Goal: Information Seeking & Learning: Learn about a topic

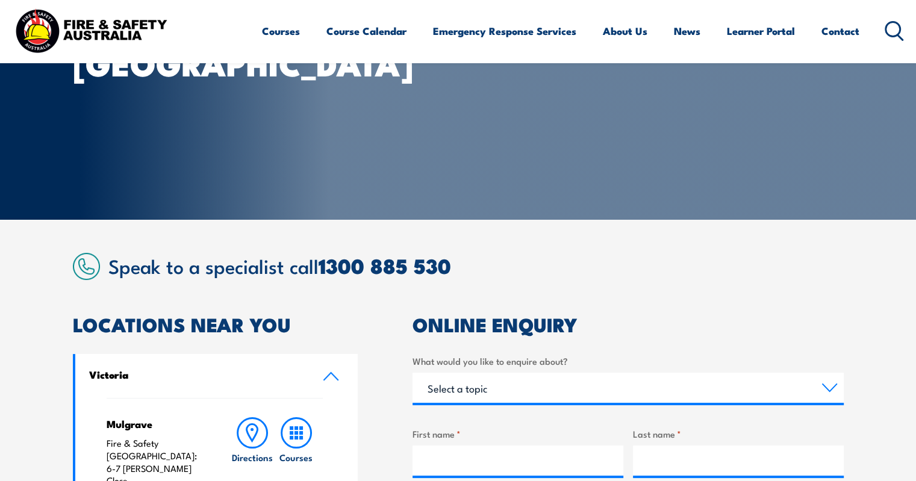
scroll to position [120, 0]
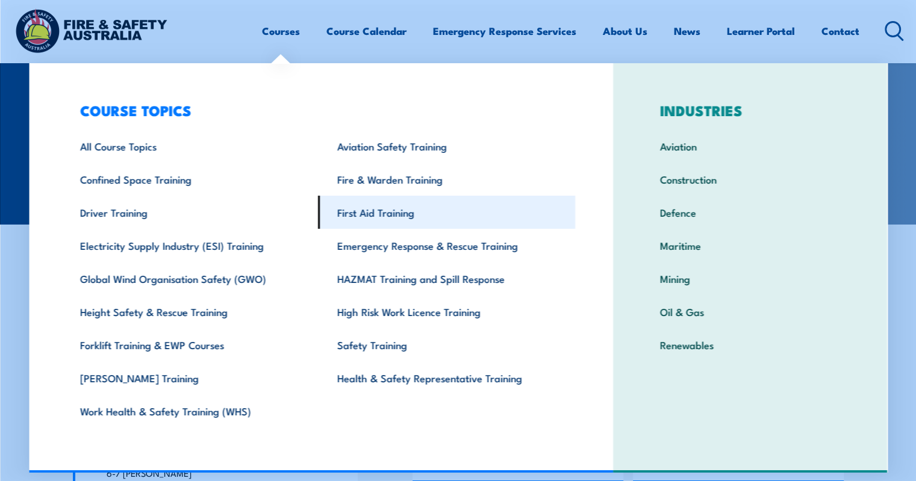
click at [390, 216] on link "First Aid Training" at bounding box center [446, 212] width 257 height 33
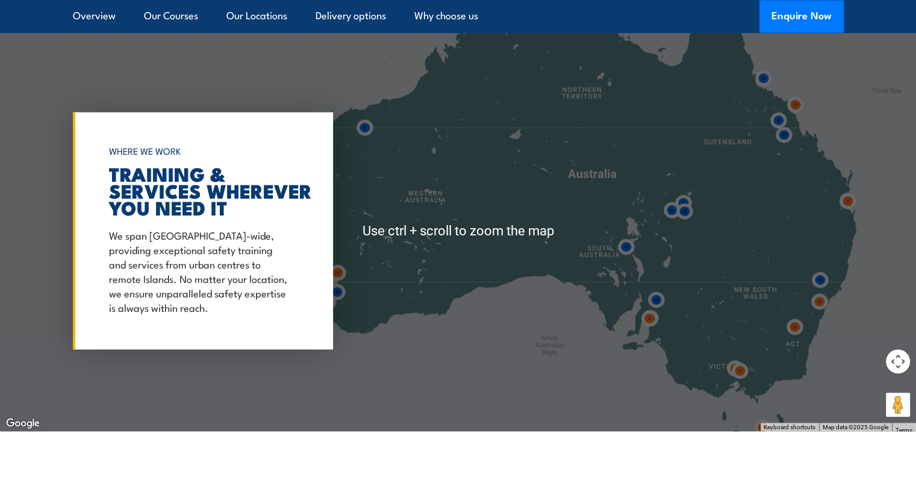
scroll to position [2228, 0]
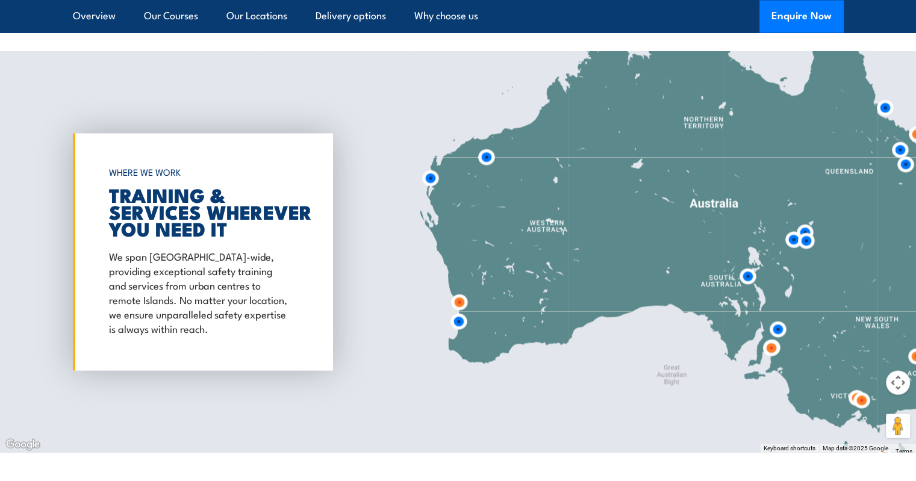
drag, startPoint x: 476, startPoint y: 267, endPoint x: 598, endPoint y: 276, distance: 123.1
click at [598, 276] on div at bounding box center [458, 251] width 916 height 401
click at [462, 321] on img at bounding box center [459, 321] width 32 height 32
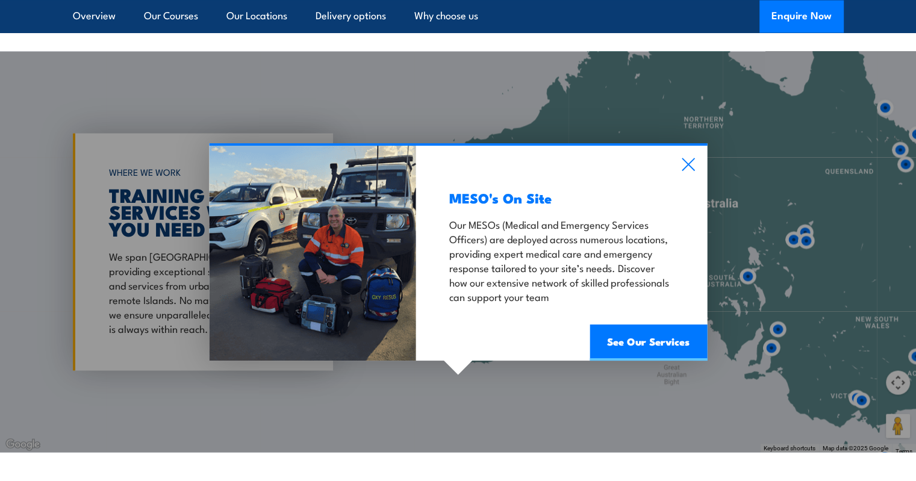
scroll to position [2167, 0]
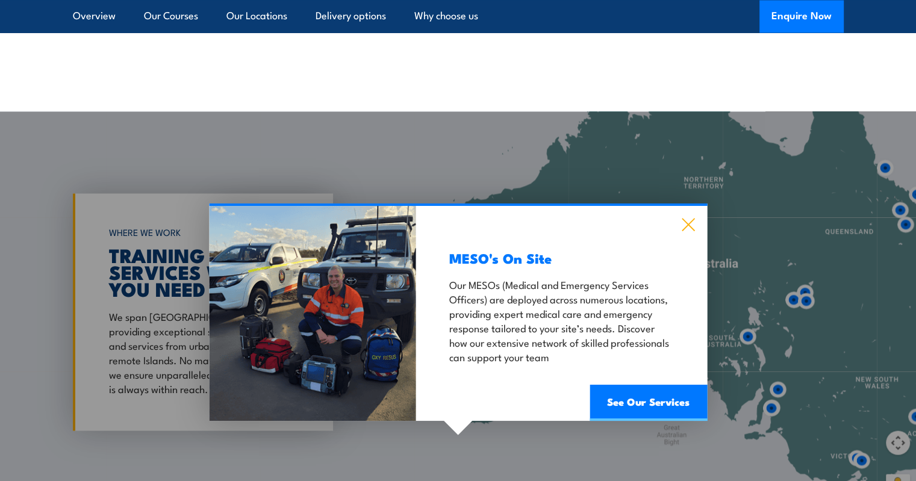
click at [689, 223] on icon at bounding box center [688, 224] width 14 height 13
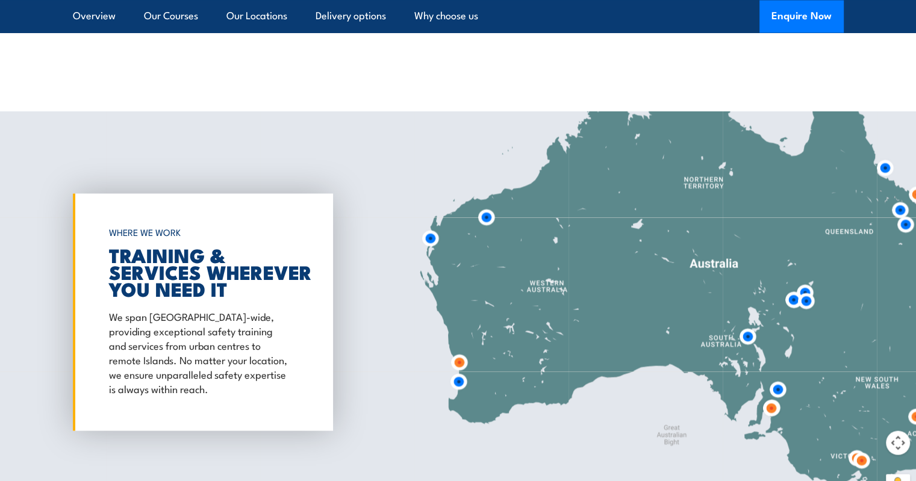
click at [462, 357] on img at bounding box center [459, 362] width 32 height 32
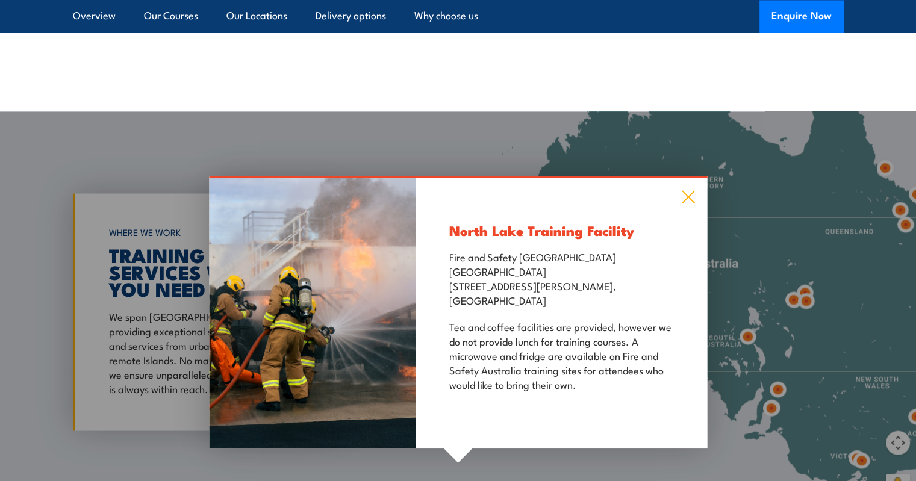
click at [691, 199] on icon at bounding box center [688, 196] width 14 height 13
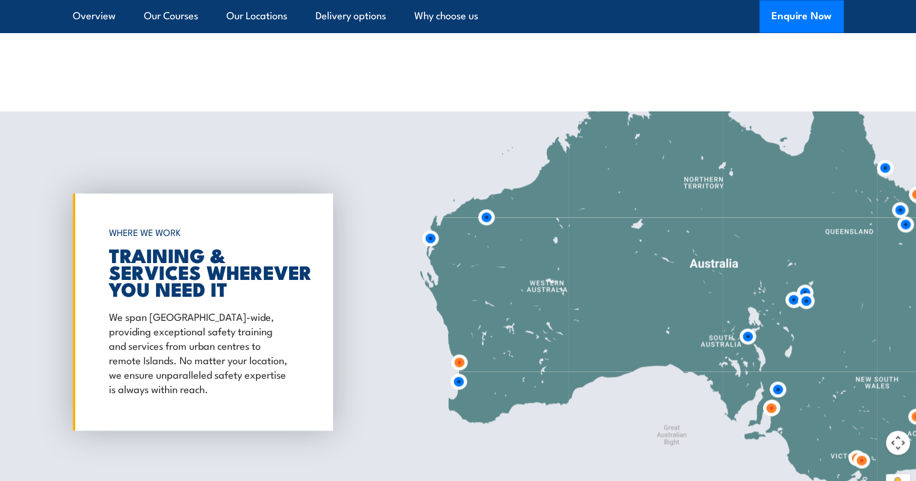
click at [433, 240] on img at bounding box center [430, 238] width 32 height 32
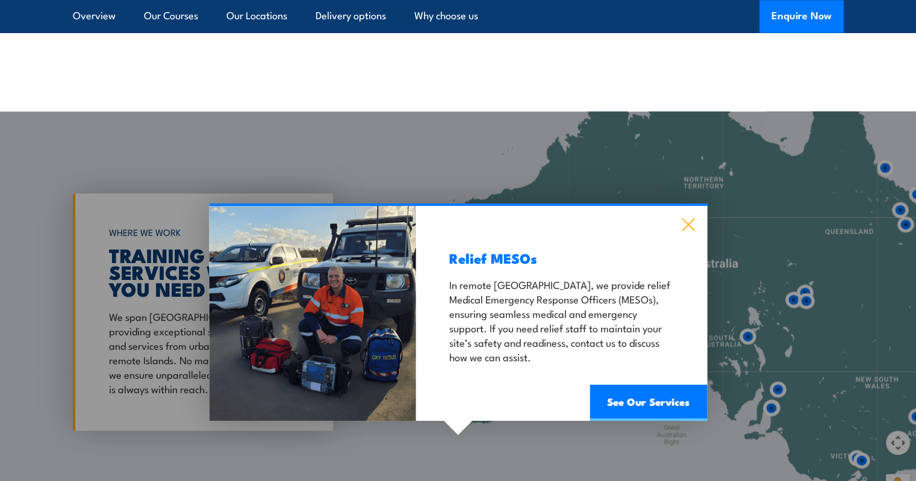
click at [690, 220] on icon at bounding box center [688, 224] width 14 height 13
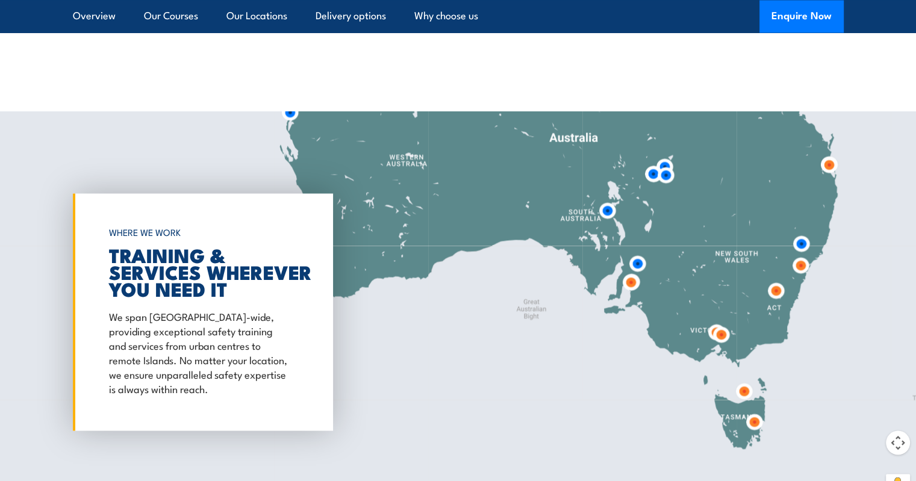
drag, startPoint x: 689, startPoint y: 298, endPoint x: 735, endPoint y: 197, distance: 110.2
click at [755, 207] on div at bounding box center [458, 311] width 916 height 401
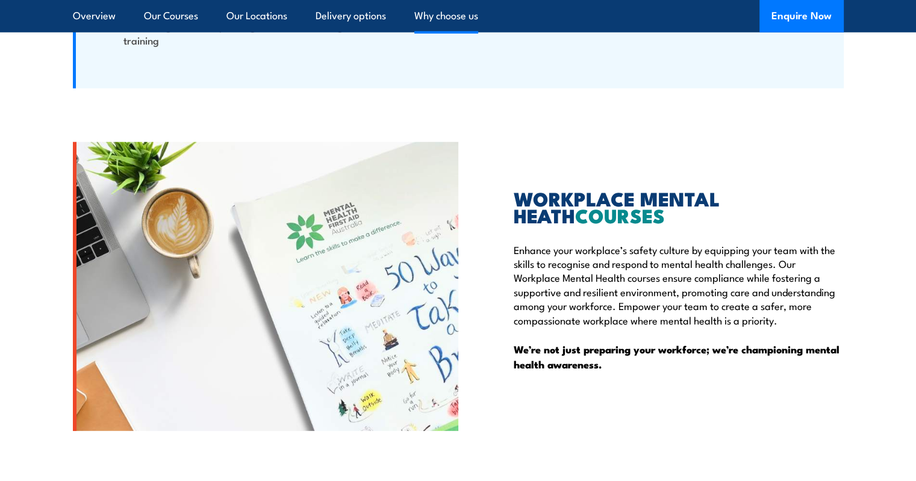
scroll to position [3492, 0]
